Goal: Answer question/provide support: Answer question/provide support

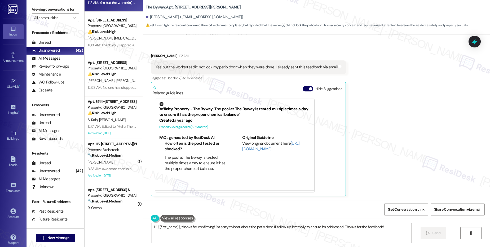
scroll to position [4732, 0]
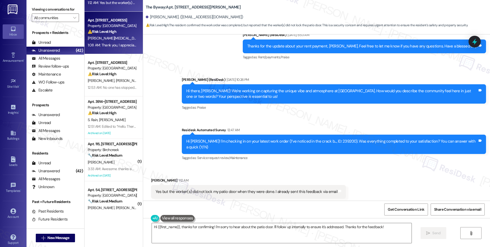
click at [110, 53] on div "Apt. [STREET_ADDRESS] Property: [GEOGRAPHIC_DATA] Lofts ⚠️ Risk Level: High The…" at bounding box center [114, 33] width 58 height 42
type textarea "Hi {{first_name}}, thanks for confirming! I'm sorry to hear about the patio doo…"
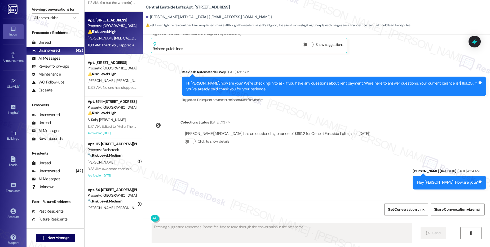
scroll to position [2962, 0]
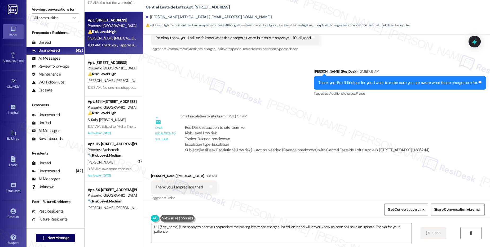
type textarea "Hi {{first_name}}! I'm happy to hear you appreciate me looking into those charg…"
click at [198, 57] on div "Sent via SMS [PERSON_NAME] (ResiDesk) [DATE] 7:13 AM Thank you! But I'll find o…" at bounding box center [316, 79] width 347 height 45
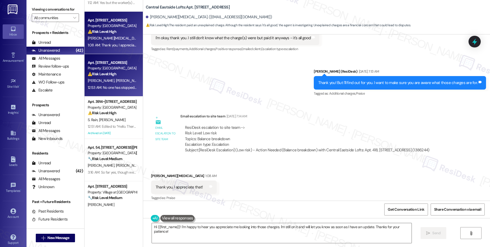
click at [102, 75] on strong "⚠️ Risk Level: High" at bounding box center [102, 74] width 29 height 5
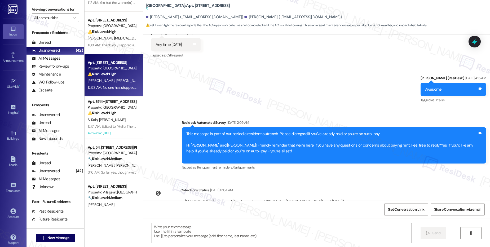
scroll to position [1983, 0]
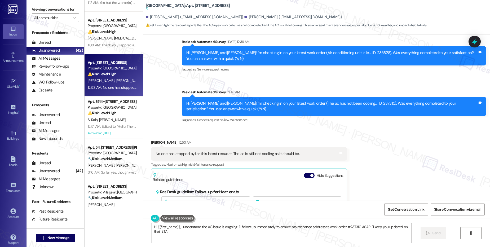
type textarea "Hi {{first_name}}, I understand the AC issue is ongoing. I'll follow up immedia…"
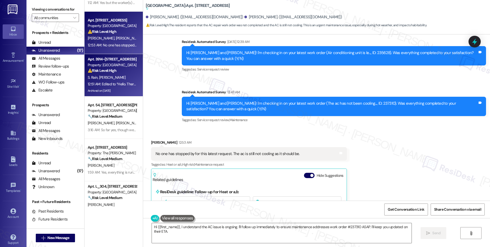
click at [120, 67] on div "Property: [GEOGRAPHIC_DATA]" at bounding box center [112, 65] width 49 height 6
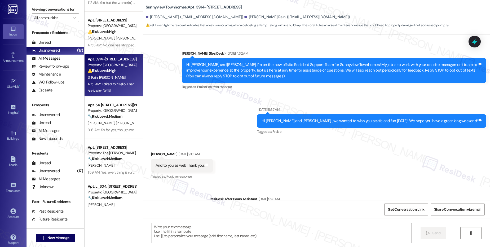
scroll to position [2157, 0]
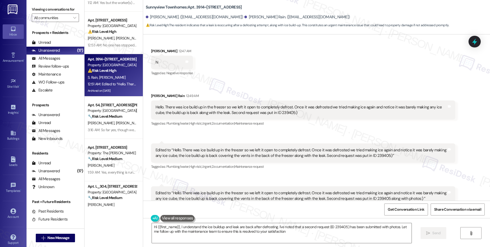
type textarea "Hi {{first_name}}, I understand the ice buildup and leak are back after defrost…"
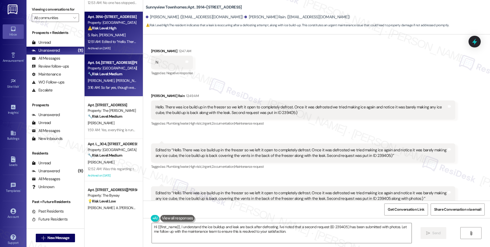
click at [104, 76] on strong "🔧 Risk Level: Medium" at bounding box center [105, 74] width 34 height 5
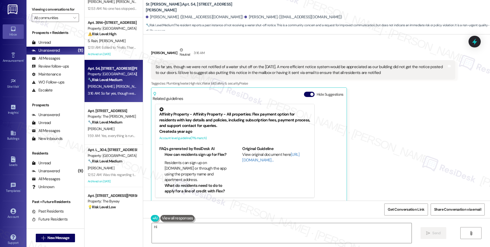
scroll to position [217, 0]
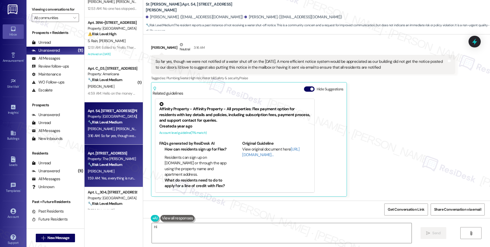
click at [112, 168] on div "[PERSON_NAME]" at bounding box center [112, 171] width 50 height 7
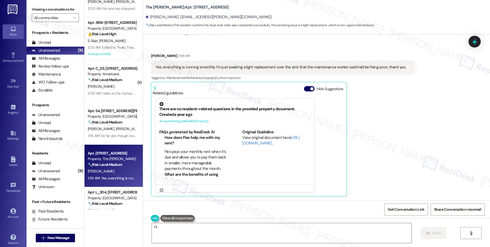
scroll to position [79, 0]
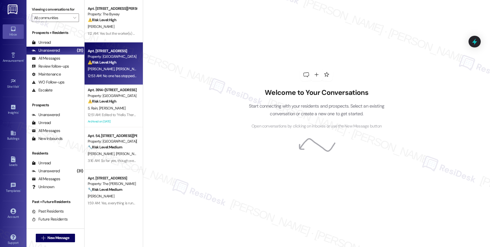
click at [107, 63] on strong "⚠️ Risk Level: High" at bounding box center [102, 62] width 29 height 5
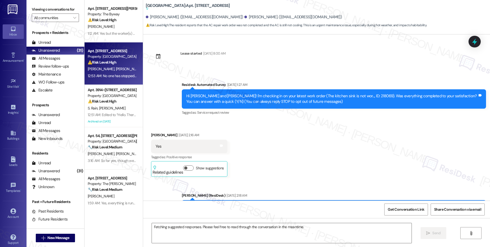
scroll to position [2039, 0]
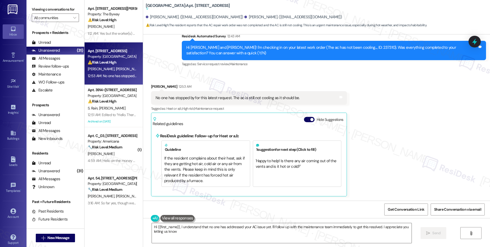
type textarea "Hi {{first_name}}, I understand that no one has addressed your AC issue yet. I'…"
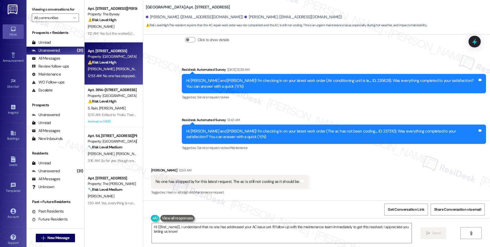
scroll to position [1992, 0]
